Goal: Task Accomplishment & Management: Manage account settings

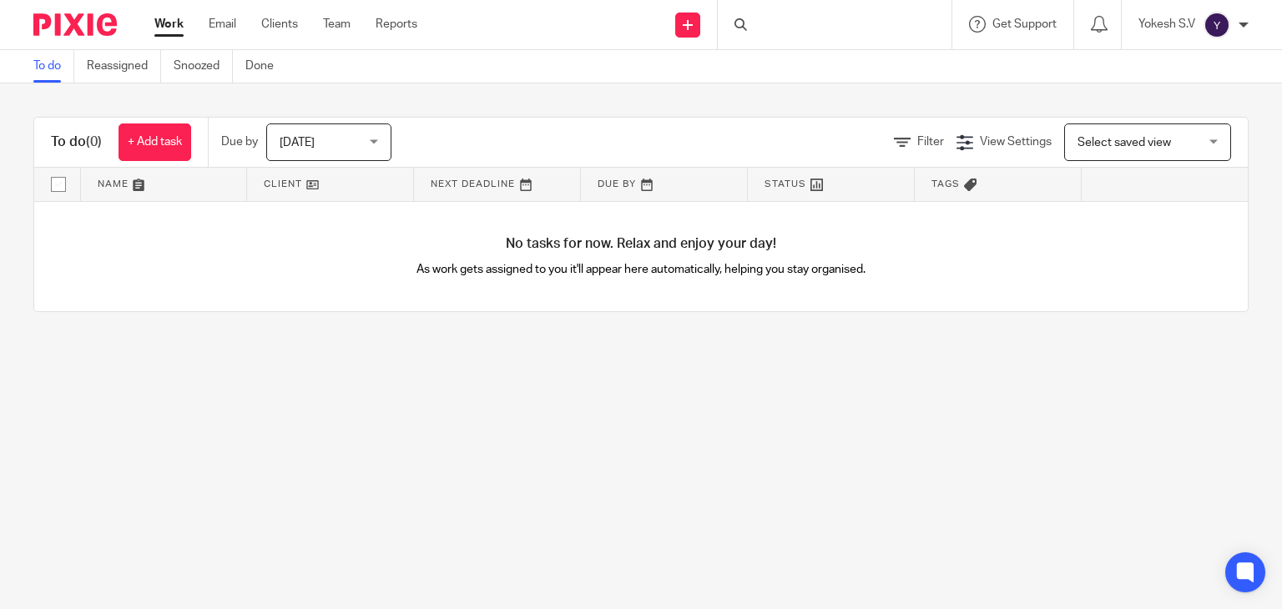
click at [377, 141] on div "Today Today" at bounding box center [328, 143] width 125 height 38
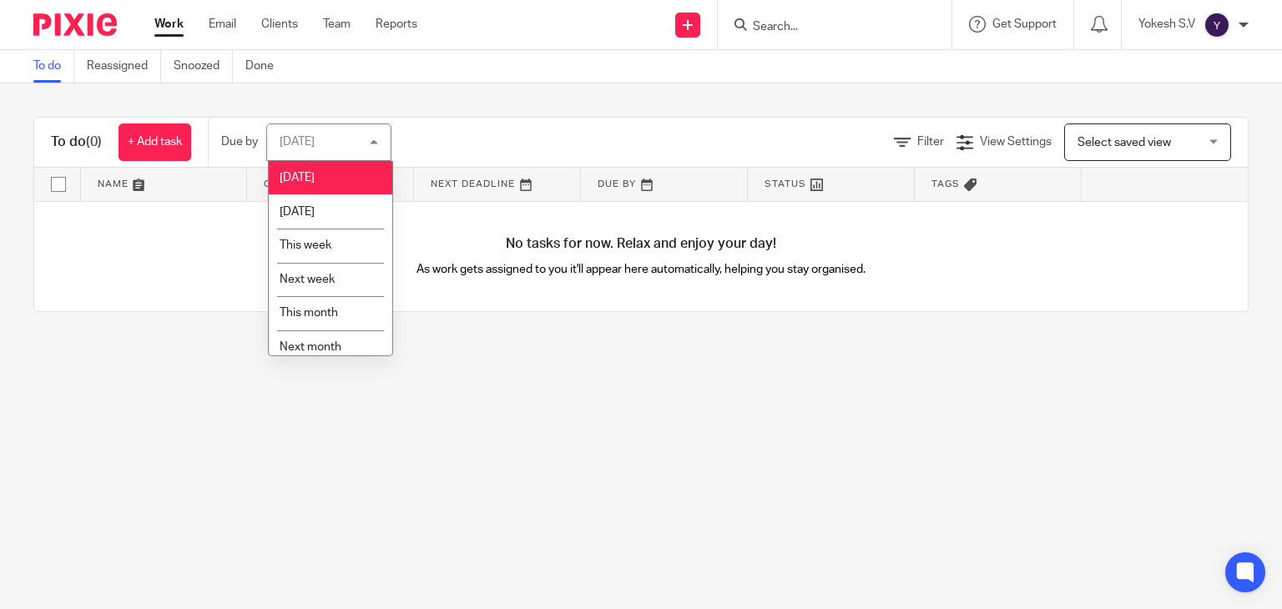
click at [377, 141] on div "Today Today" at bounding box center [328, 143] width 125 height 38
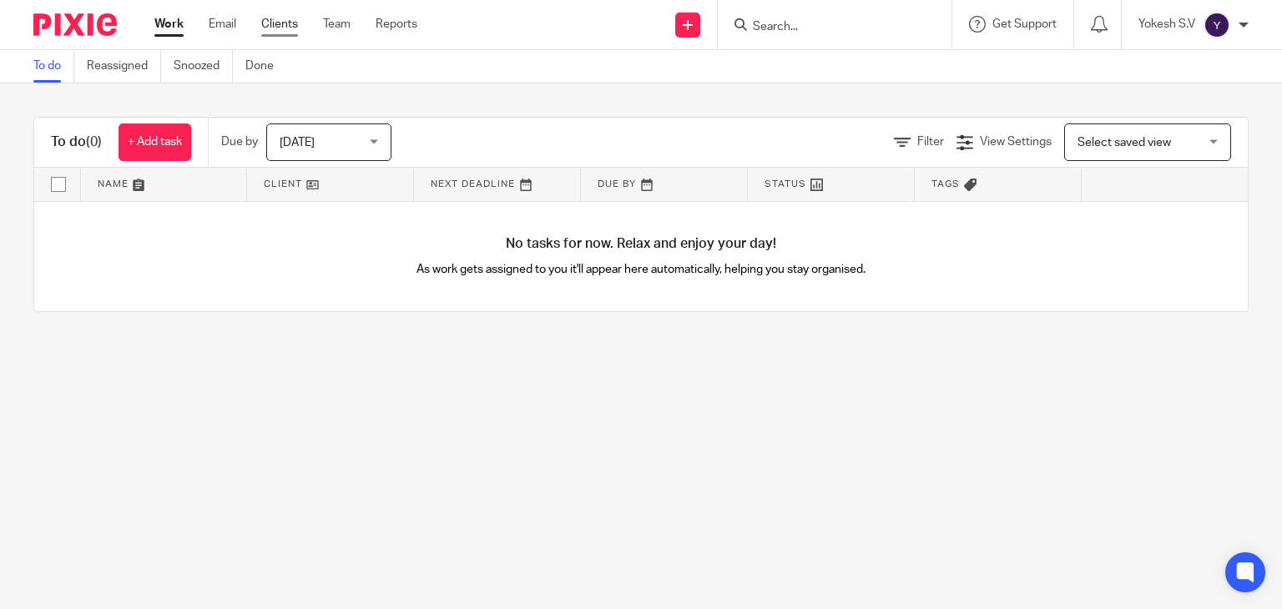
click at [281, 26] on link "Clients" at bounding box center [279, 24] width 37 height 17
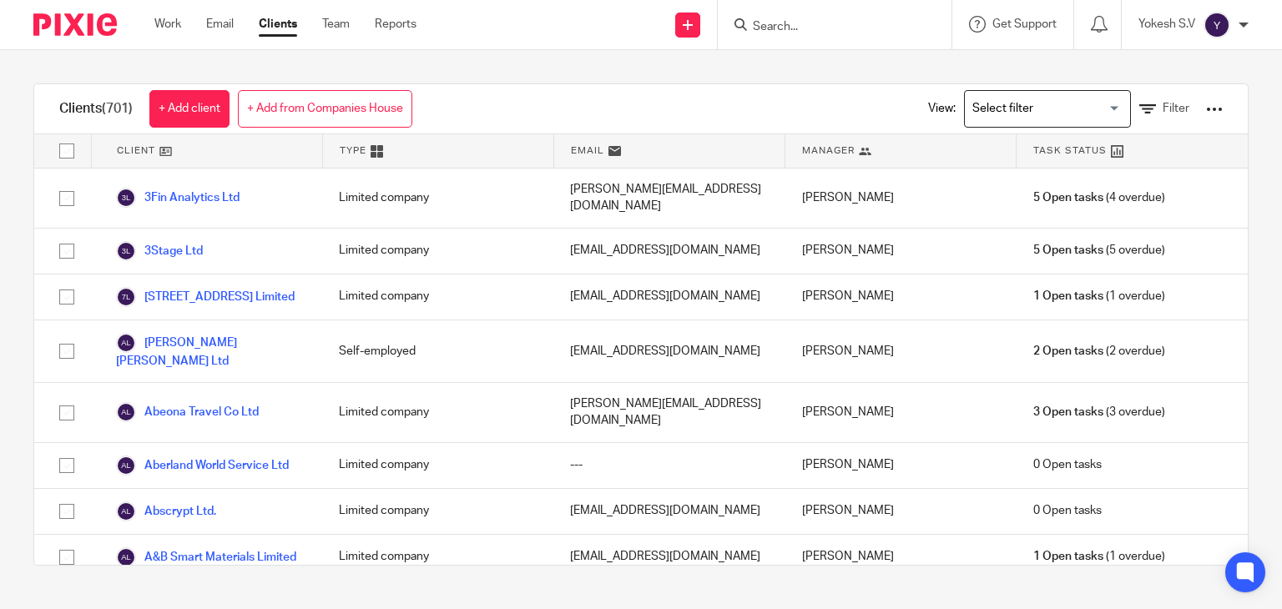
click at [1010, 107] on input "Search for option" at bounding box center [1044, 108] width 154 height 29
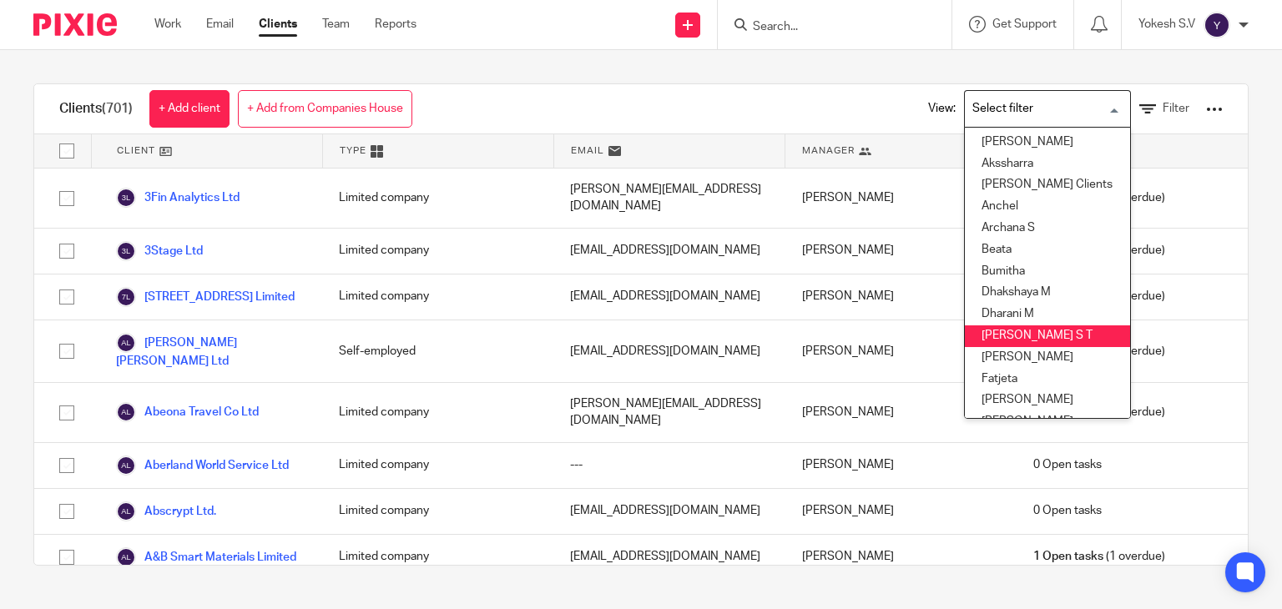
click at [1010, 332] on li "[PERSON_NAME] S T" at bounding box center [1047, 337] width 165 height 22
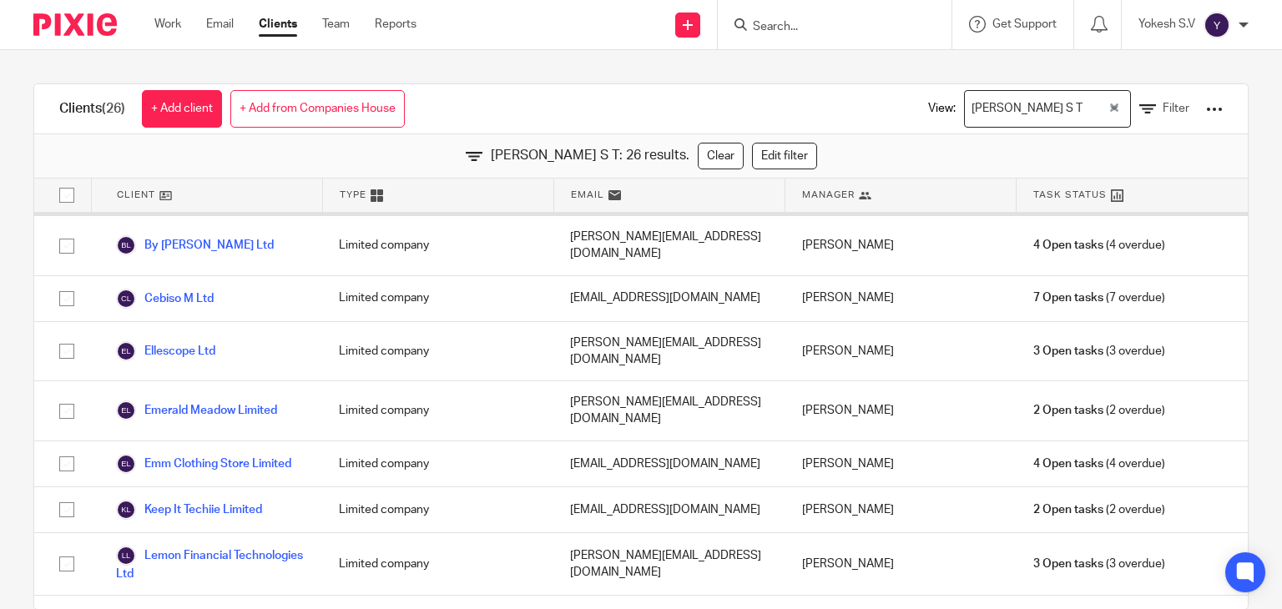
scroll to position [200, 0]
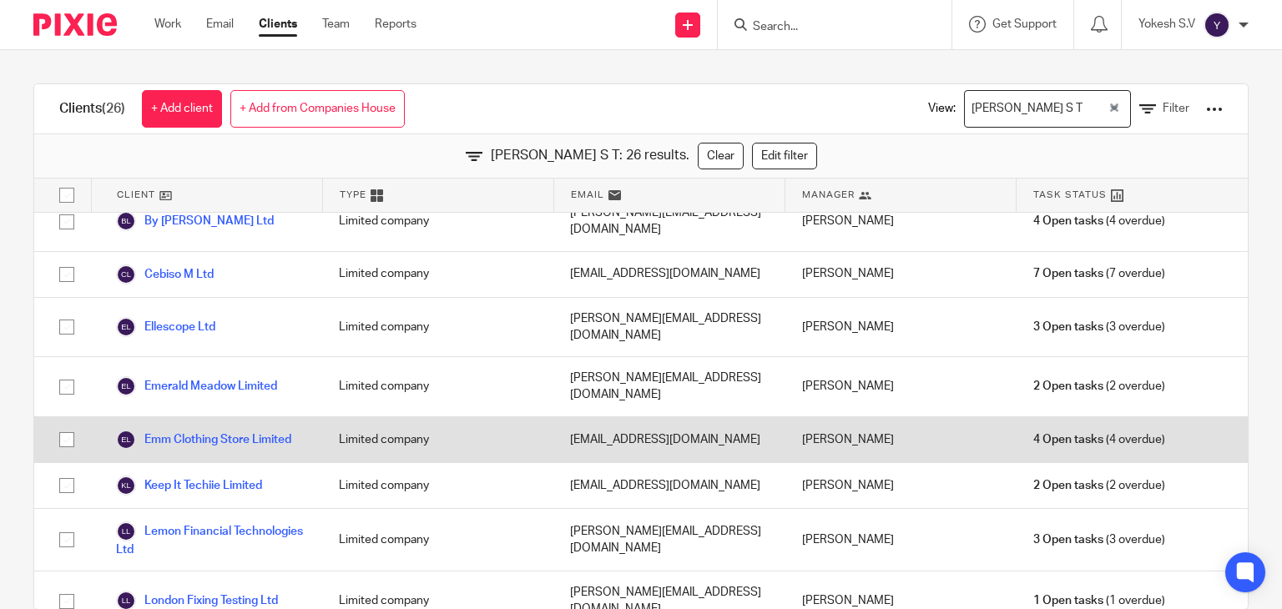
click at [62, 424] on input "checkbox" at bounding box center [67, 440] width 32 height 32
checkbox input "true"
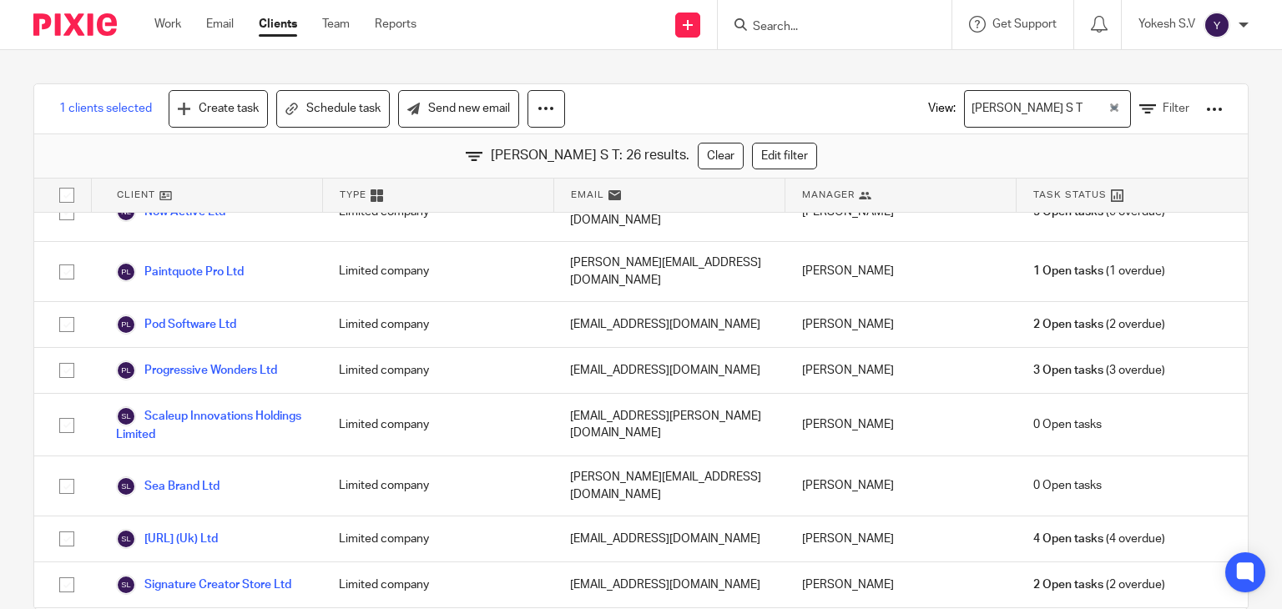
scroll to position [747, 0]
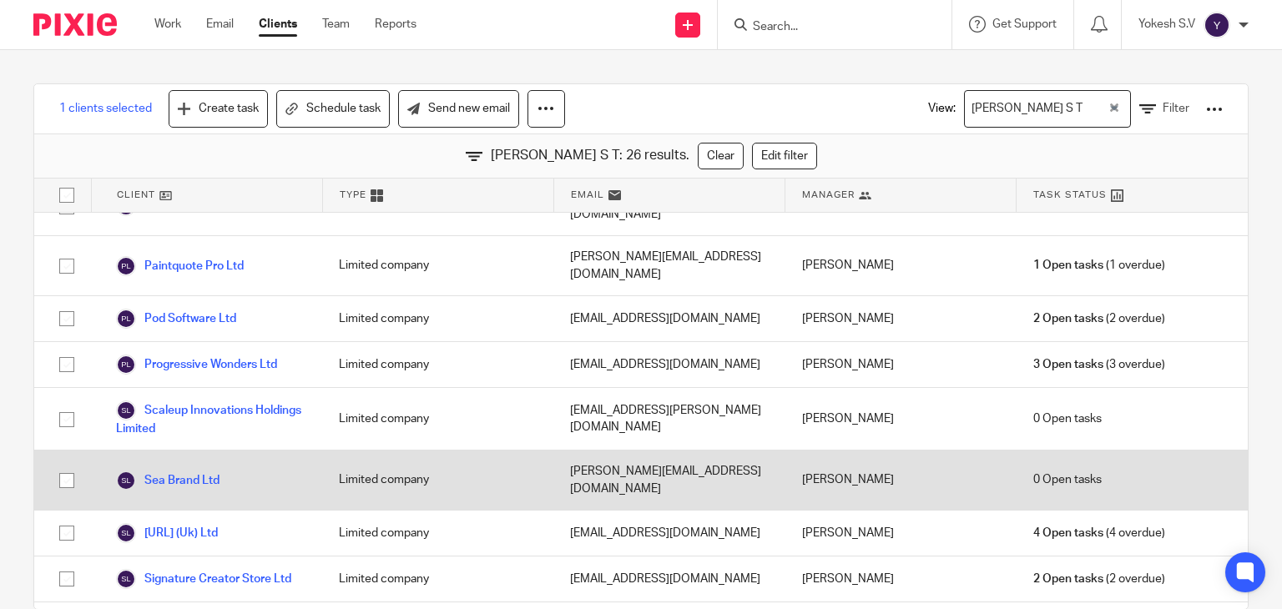
click at [62, 465] on input "checkbox" at bounding box center [67, 481] width 32 height 32
checkbox input "true"
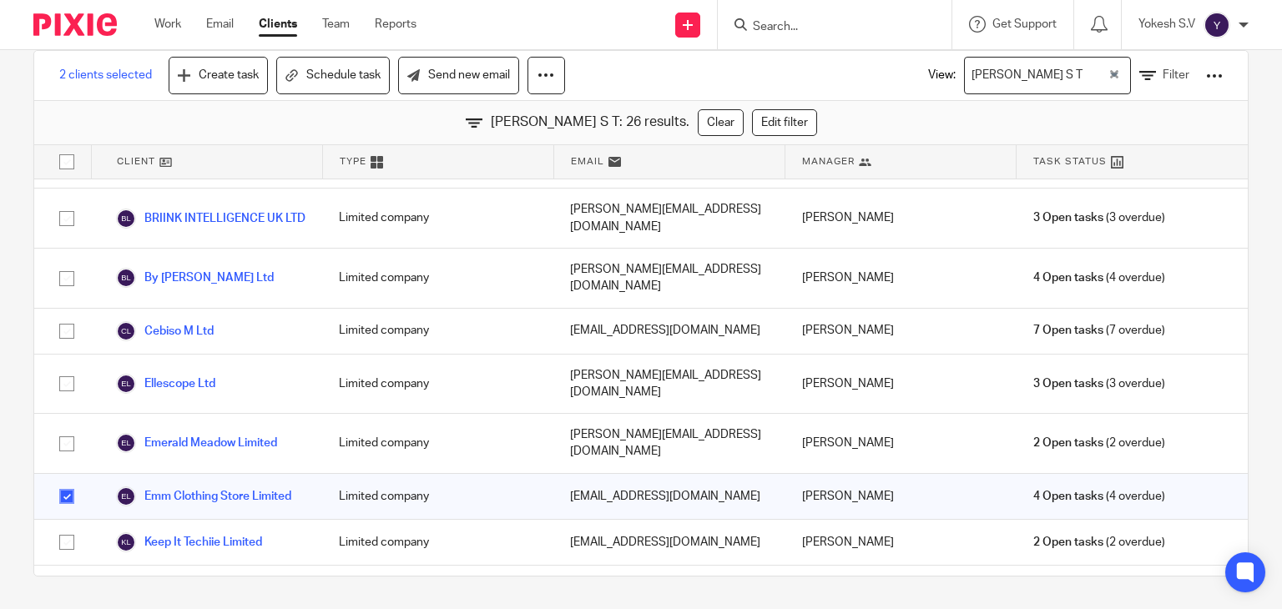
scroll to position [0, 0]
